Goal: Information Seeking & Learning: Find specific fact

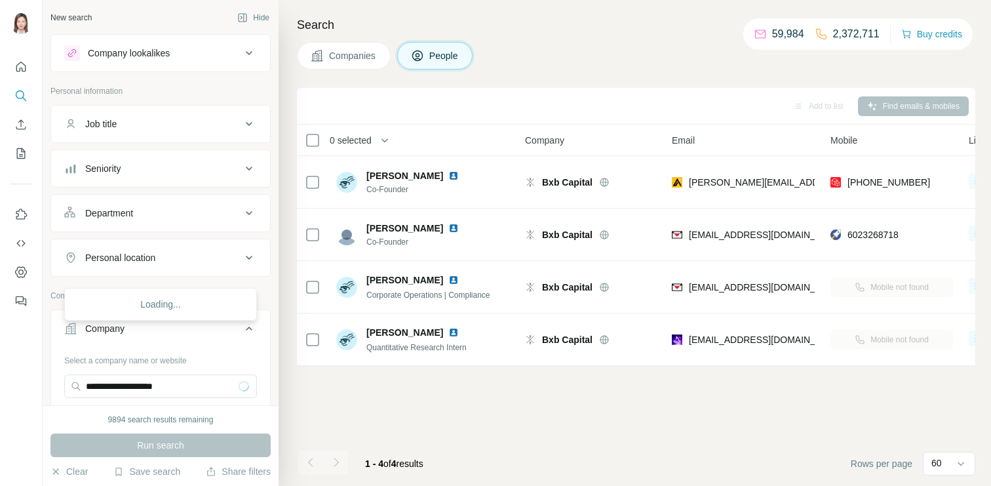
scroll to position [113, 0]
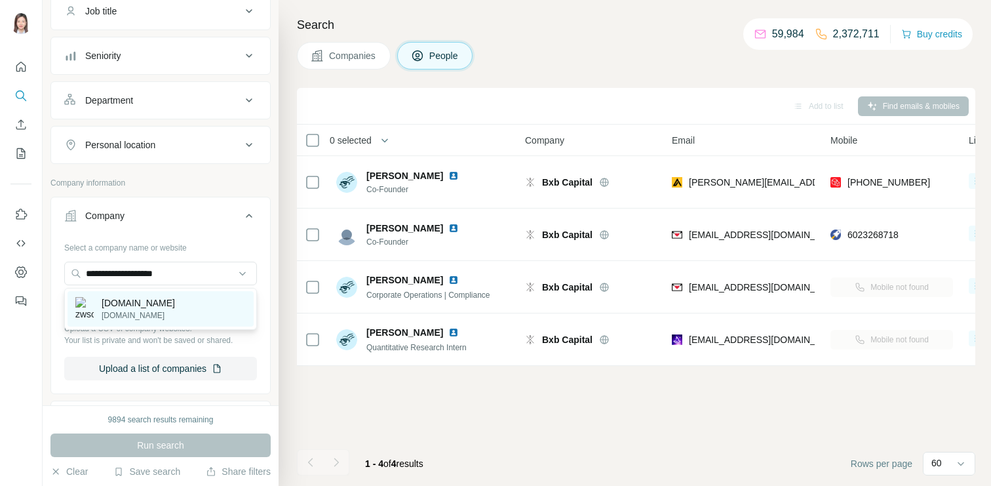
type input "**********"
click at [144, 302] on p "[DOMAIN_NAME]" at bounding box center [138, 302] width 73 height 13
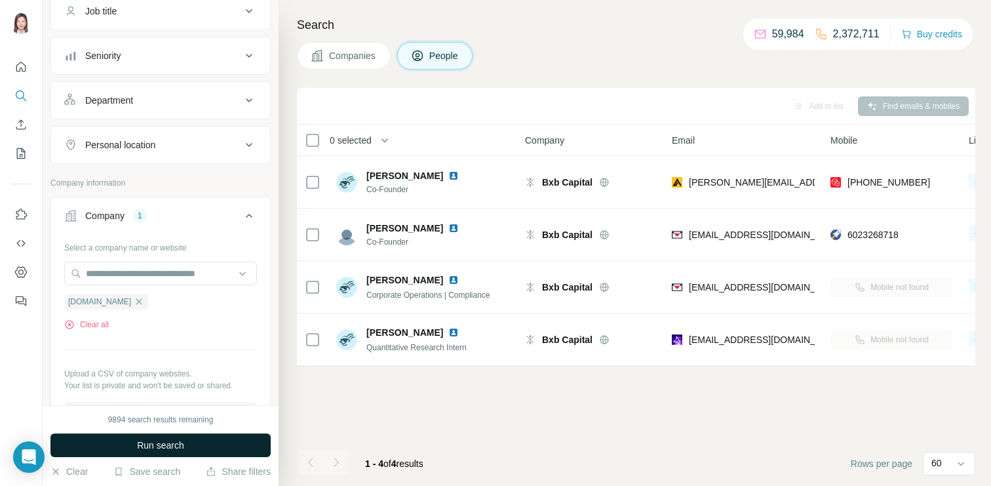
click at [144, 441] on span "Run search" at bounding box center [160, 445] width 47 height 13
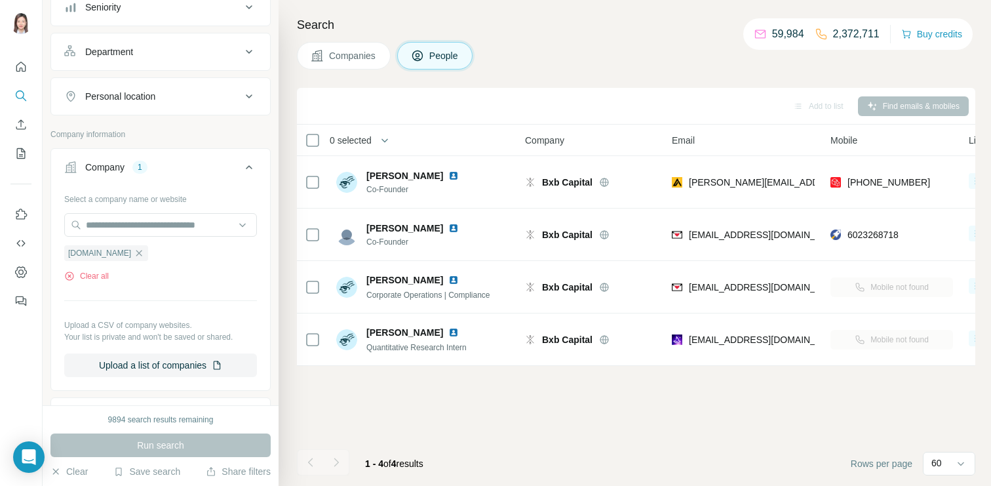
scroll to position [162, 0]
click at [359, 64] on button "Companies" at bounding box center [344, 56] width 94 height 28
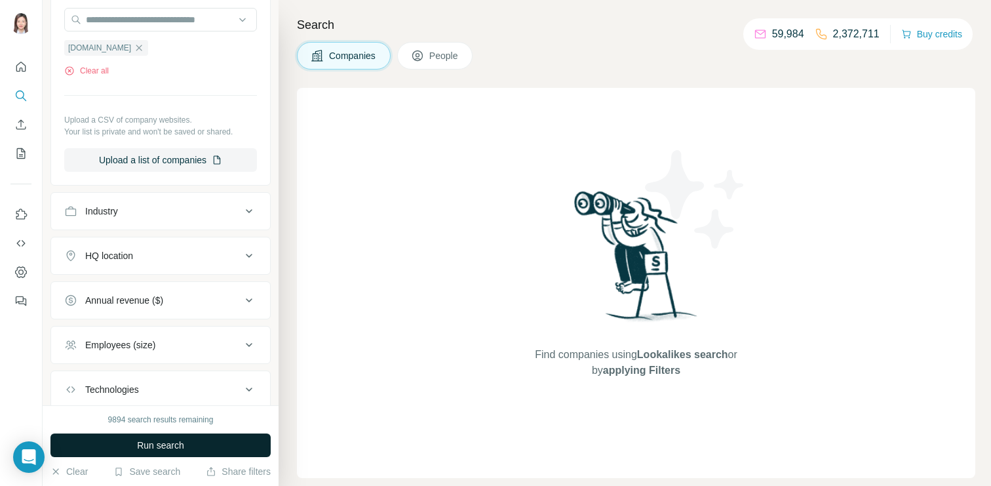
click at [149, 443] on span "Run search" at bounding box center [160, 445] width 47 height 13
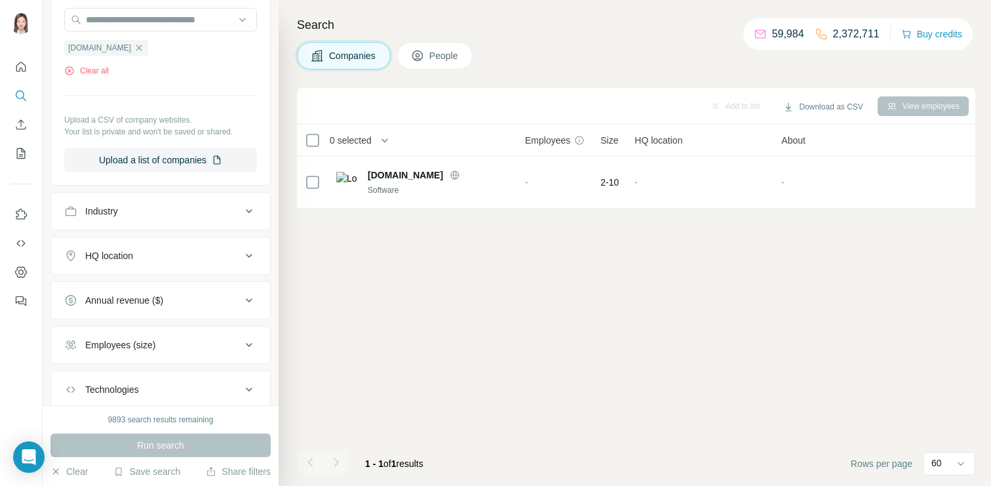
click at [441, 62] on span "People" at bounding box center [444, 55] width 30 height 13
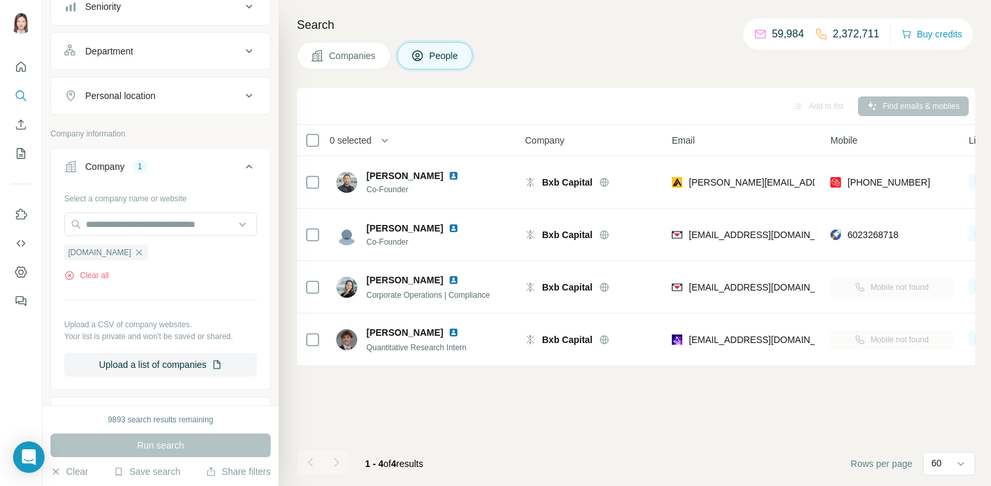
click at [194, 445] on div "Run search" at bounding box center [160, 445] width 220 height 24
click at [354, 60] on span "Companies" at bounding box center [353, 55] width 48 height 13
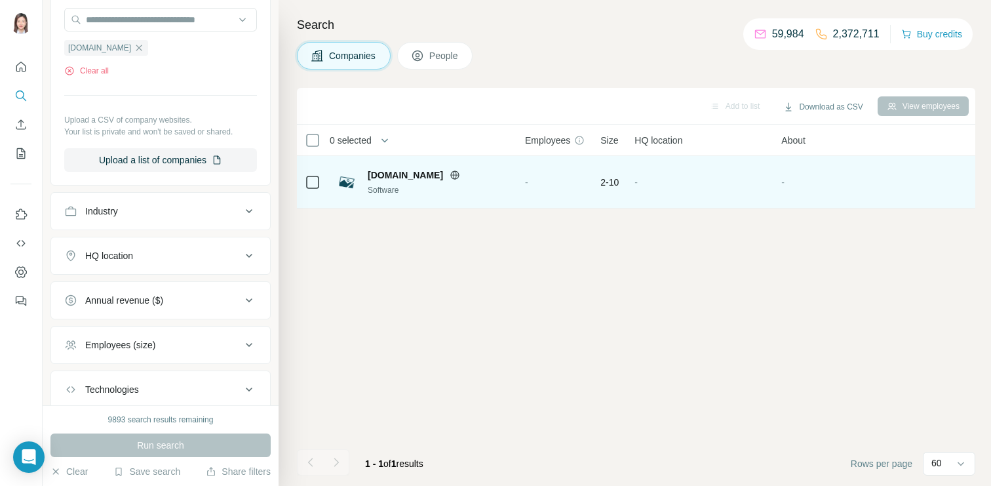
click at [378, 206] on td "[DOMAIN_NAME] Software" at bounding box center [422, 182] width 189 height 52
click at [378, 193] on div "Software" at bounding box center [439, 190] width 142 height 12
click at [382, 177] on span "[DOMAIN_NAME]" at bounding box center [405, 174] width 75 height 13
